Goal: Check status: Check status

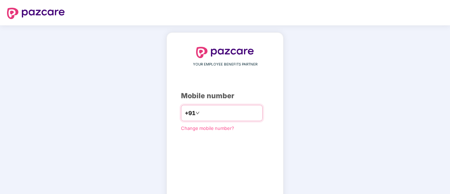
click at [223, 114] on input "number" at bounding box center [230, 112] width 58 height 11
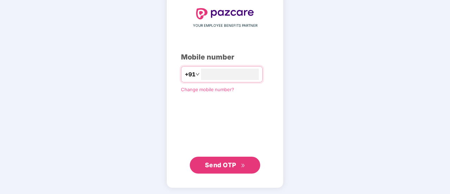
type input "**********"
click at [207, 163] on span "Send OTP" at bounding box center [220, 164] width 31 height 7
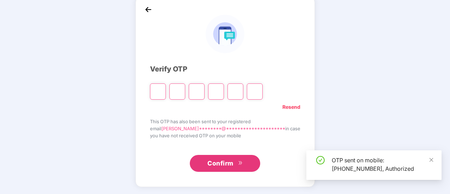
scroll to position [35, 0]
click at [166, 94] on input "Please enter verification code. Digit 1" at bounding box center [158, 92] width 16 height 16
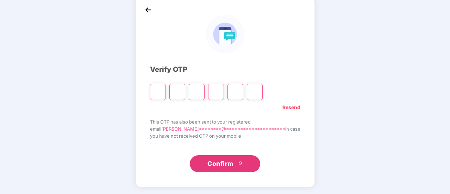
type input "*"
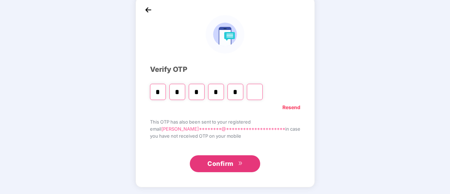
type input "*"
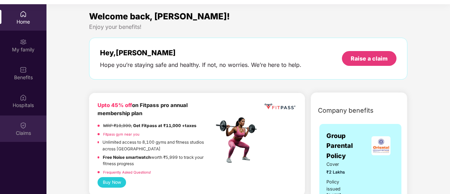
click at [17, 129] on div "Claims" at bounding box center [23, 129] width 46 height 26
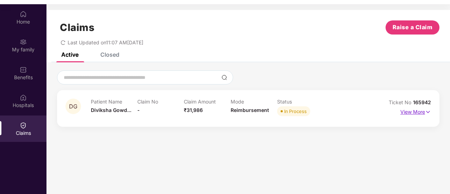
click at [425, 114] on img at bounding box center [428, 112] width 6 height 8
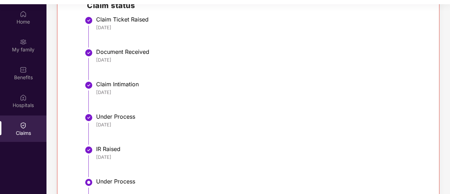
scroll to position [266, 0]
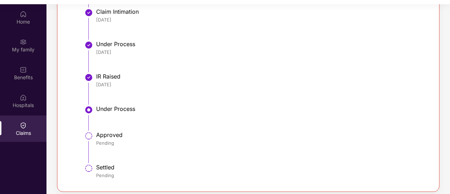
click at [88, 111] on img at bounding box center [89, 110] width 8 height 8
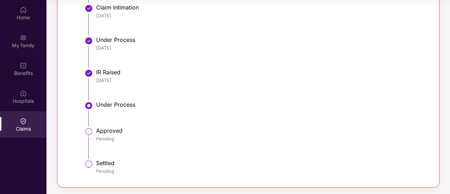
scroll to position [0, 0]
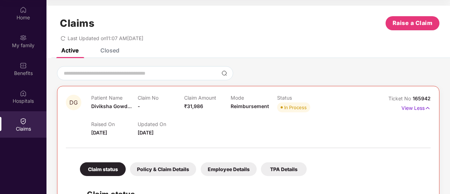
click at [254, 110] on div "Mode Reimbursement" at bounding box center [254, 104] width 46 height 19
click at [290, 110] on div "In Process" at bounding box center [295, 107] width 23 height 7
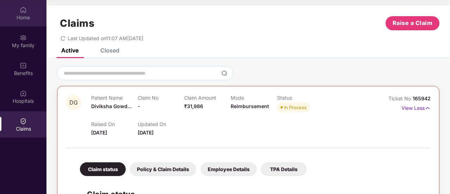
click at [17, 14] on div "Home" at bounding box center [23, 17] width 46 height 7
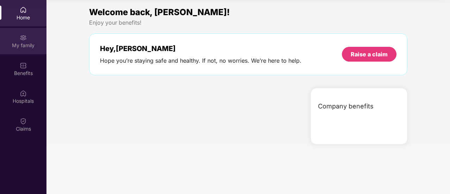
click at [19, 38] on div "My family" at bounding box center [23, 41] width 46 height 26
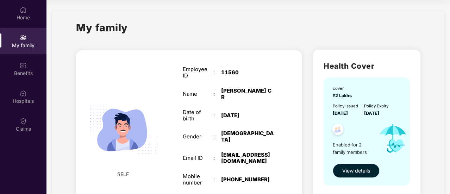
click at [343, 176] on button "View details" at bounding box center [356, 171] width 47 height 14
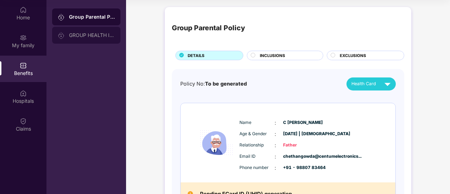
click at [82, 39] on div "GROUP HEALTH INSURANCE" at bounding box center [86, 35] width 68 height 17
